Goal: Transaction & Acquisition: Purchase product/service

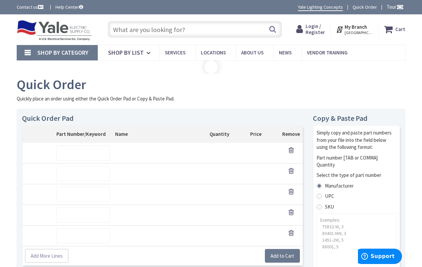
type input "Fourth [PERSON_NAME], [STREET_ADDRESS]"
click at [83, 152] on input "text" at bounding box center [83, 152] width 54 height 15
type input "SKU123"
click at [83, 172] on body "Login to Your Account My Branch : [GEOGRAPHIC_DATA], [GEOGRAPHIC_DATA] Change S…" at bounding box center [211, 244] width 422 height 488
type input "SKU456"
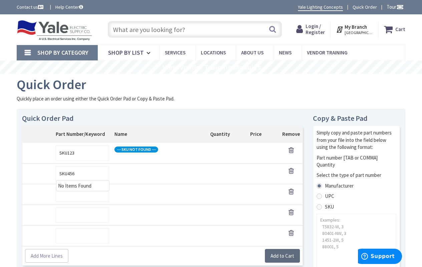
click at [282, 254] on body "Please wait... Login to Your Account My Branch : [GEOGRAPHIC_DATA], [GEOGRAPHIC…" at bounding box center [211, 244] width 422 height 488
click at [46, 254] on link "Add More Lines" at bounding box center [46, 256] width 43 height 14
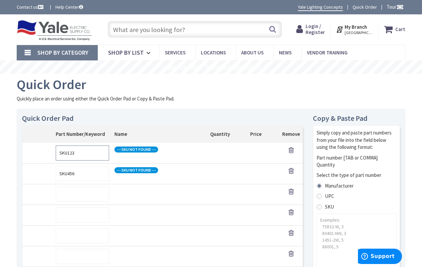
click at [83, 152] on input "SKU123" at bounding box center [82, 152] width 53 height 15
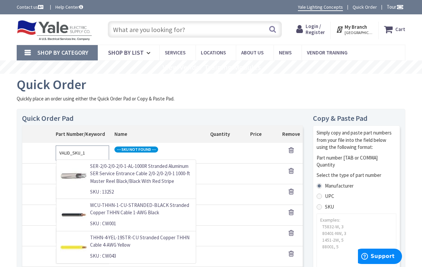
scroll to position [18, 0]
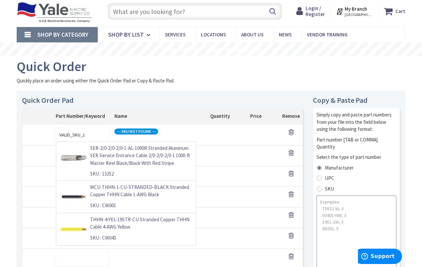
click at [356, 230] on body "Please wait... Login to Your Account My Branch : [GEOGRAPHIC_DATA], [GEOGRAPHIC…" at bounding box center [211, 259] width 422 height 555
type input "VALIDSKU1"
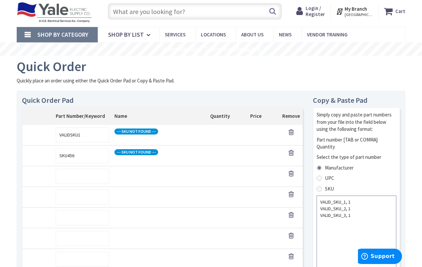
type textarea "VALID_SKU_1, 1 VALID_SKU_2, 1 VALID_SKU_3, 1"
click at [83, 154] on input "SKU456" at bounding box center [82, 155] width 53 height 15
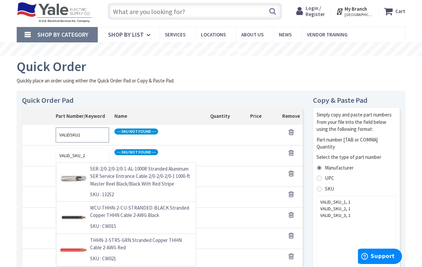
click at [83, 134] on body "Please wait... Login to Your Account My Branch : [GEOGRAPHIC_DATA], [GEOGRAPHIC…" at bounding box center [211, 259] width 422 height 555
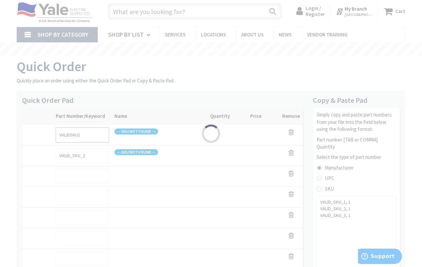
type input "VALIDSKU2"
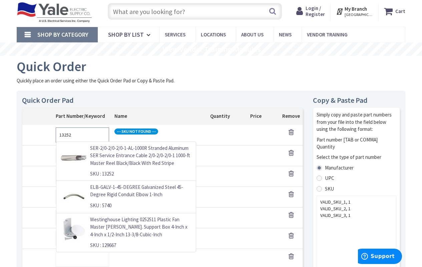
type input "13252"
click at [319, 187] on body "Please wait... Login to Your Account My Branch : [GEOGRAPHIC_DATA], [GEOGRAPHIC…" at bounding box center [211, 259] width 422 height 555
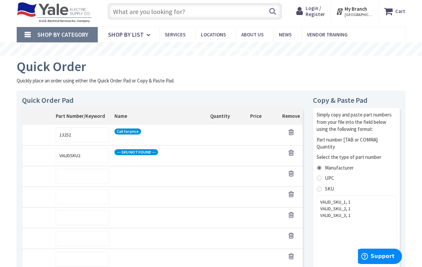
scroll to position [101, 0]
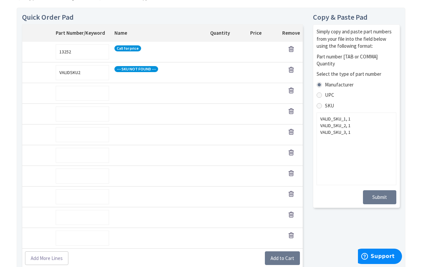
click at [162, 145] on td "SKU:" at bounding box center [160, 155] width 96 height 21
click at [83, 51] on input "13252" at bounding box center [82, 51] width 53 height 15
type input "T5832-W"
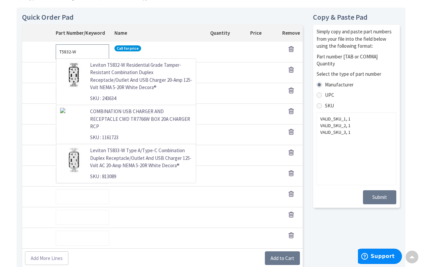
click at [83, 51] on input "T5832-W" at bounding box center [82, 51] width 53 height 15
type input "T5832-W"
click at [282, 257] on body "Please wait... Login to Your Account My Branch : [GEOGRAPHIC_DATA], [GEOGRAPHIC…" at bounding box center [211, 176] width 422 height 555
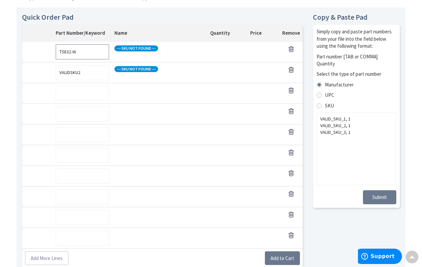
click at [83, 51] on input "T5832-W" at bounding box center [82, 51] width 53 height 15
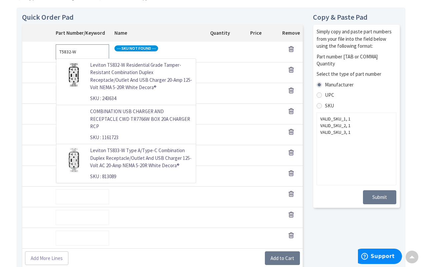
type input "T5832-W"
click at [356, 148] on textarea "VALID_SKU_1, 1 VALID_SKU_2, 1 VALID_SKU_3, 1" at bounding box center [356, 148] width 80 height 73
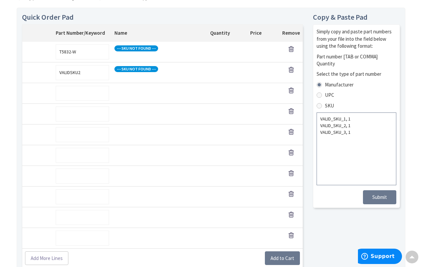
type textarea "T5832-W, 1"
